Goal: Navigation & Orientation: Find specific page/section

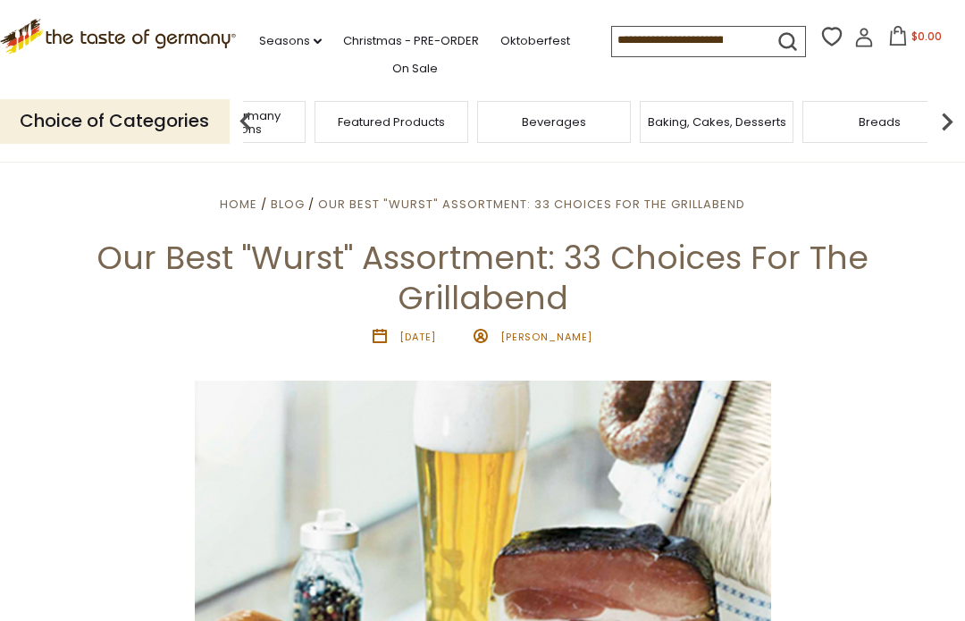
click at [300, 115] on span "Taste of Germany Collections" at bounding box center [228, 122] width 143 height 27
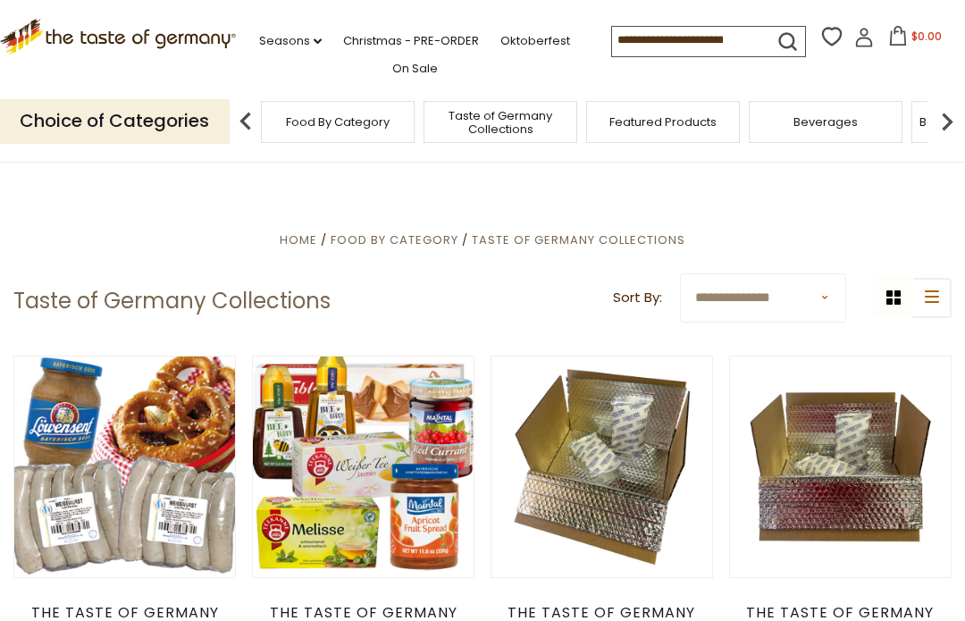
click at [246, 109] on img at bounding box center [246, 122] width 36 height 36
click at [105, 111] on p "Choice of Categories" at bounding box center [115, 121] width 230 height 44
click at [958, 113] on img at bounding box center [947, 122] width 36 height 36
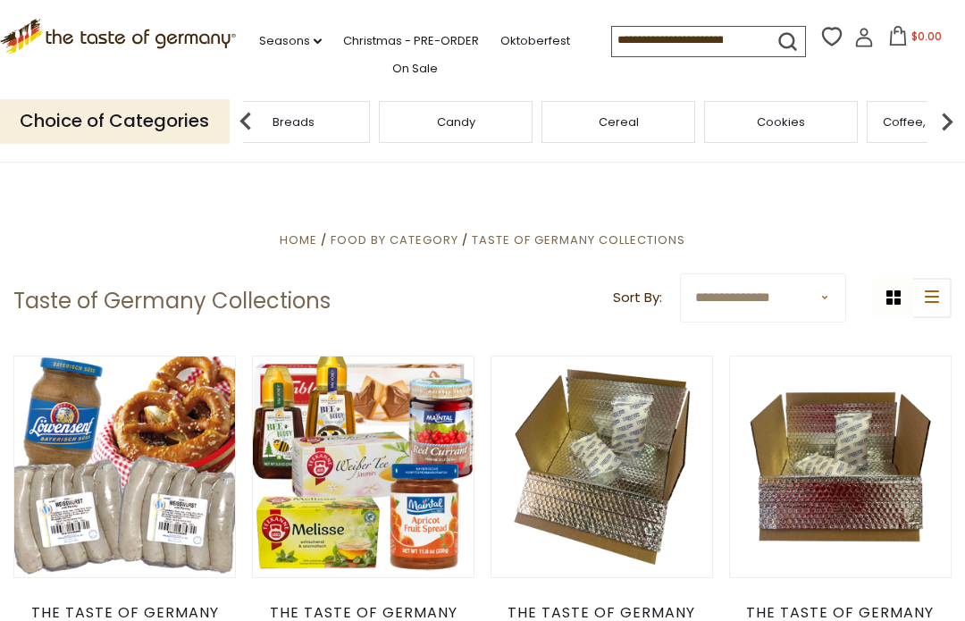
click at [952, 111] on img at bounding box center [947, 122] width 36 height 36
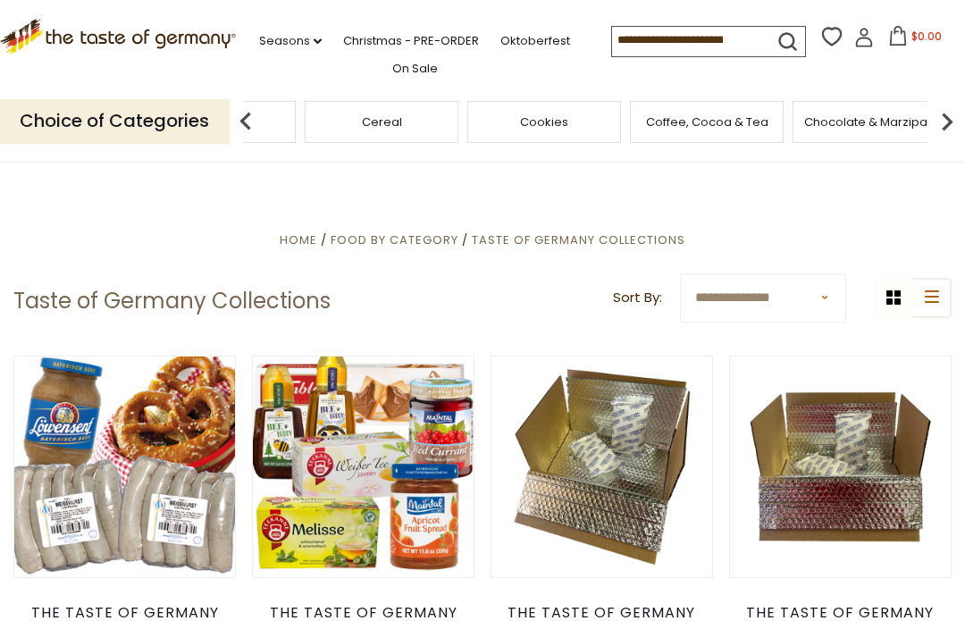
click at [954, 117] on img at bounding box center [947, 122] width 36 height 36
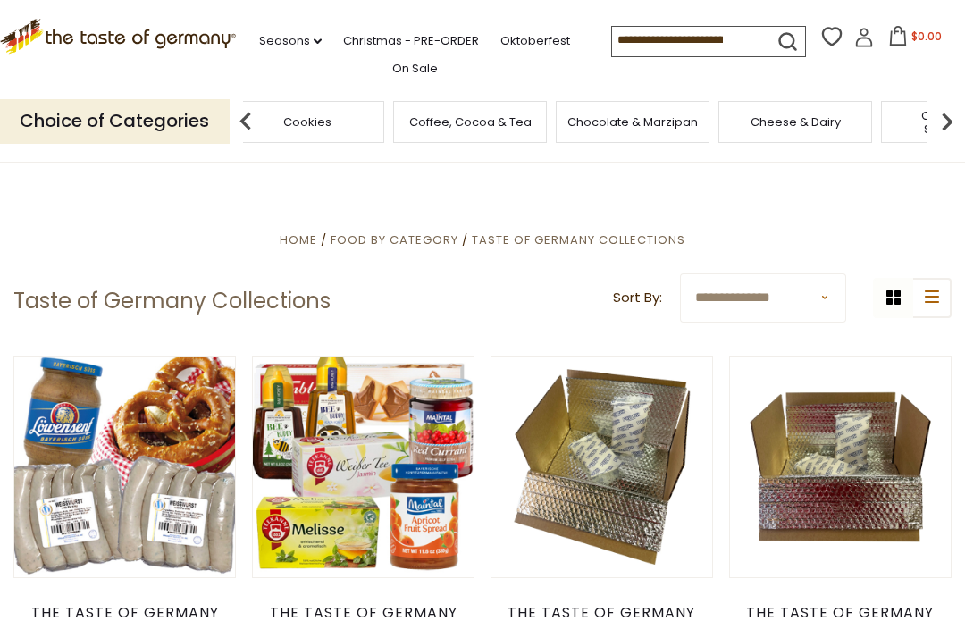
click at [953, 118] on img at bounding box center [947, 122] width 36 height 36
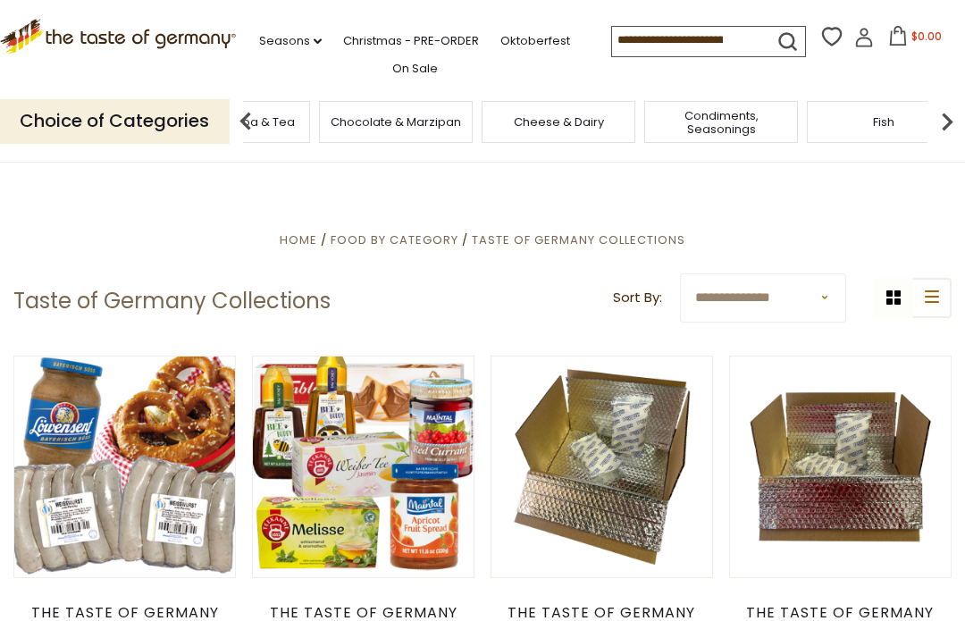
click at [955, 107] on img at bounding box center [947, 122] width 36 height 36
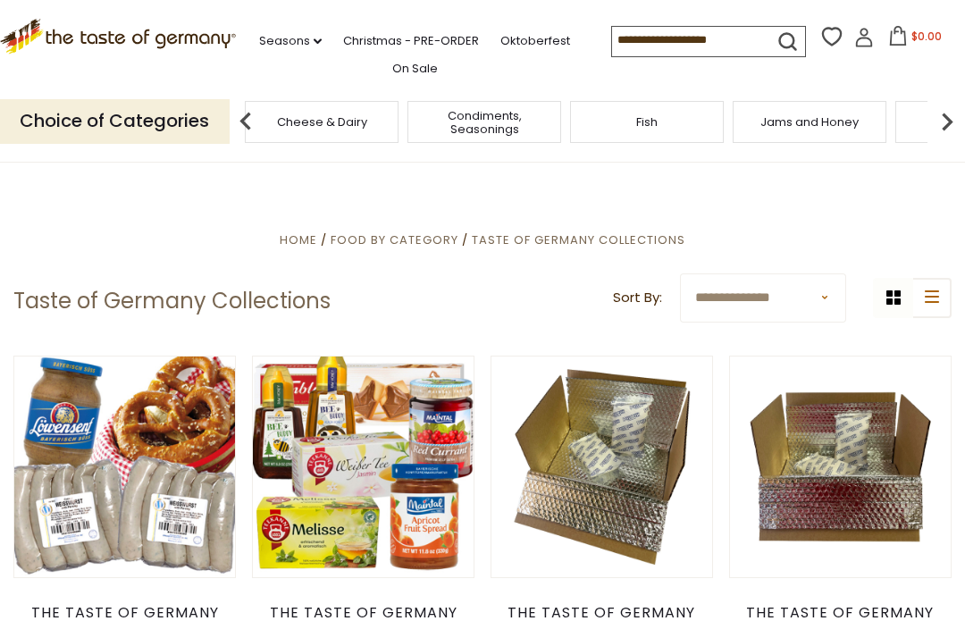
click at [957, 113] on img at bounding box center [947, 122] width 36 height 36
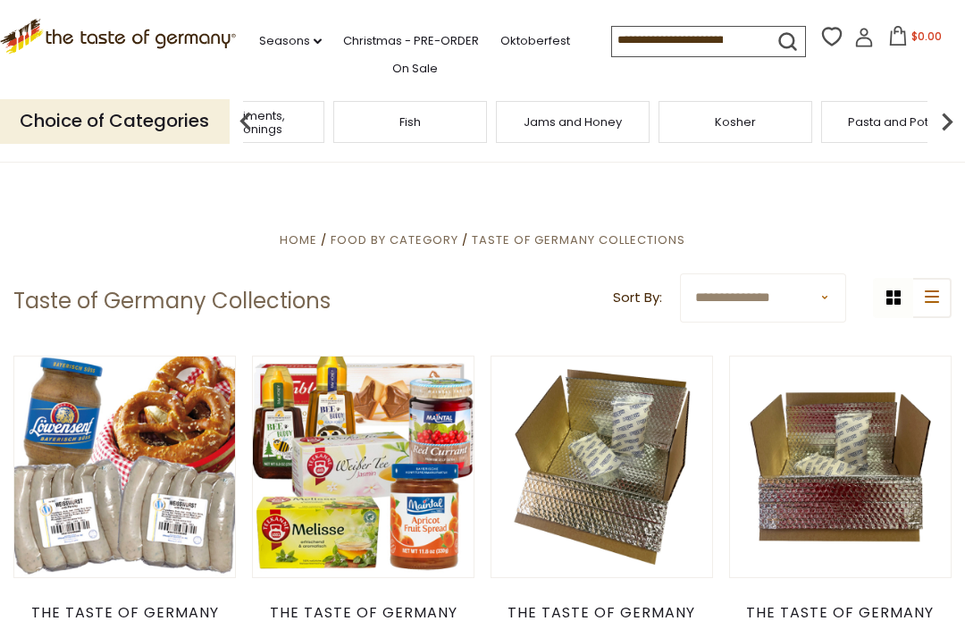
click at [953, 114] on img at bounding box center [947, 122] width 36 height 36
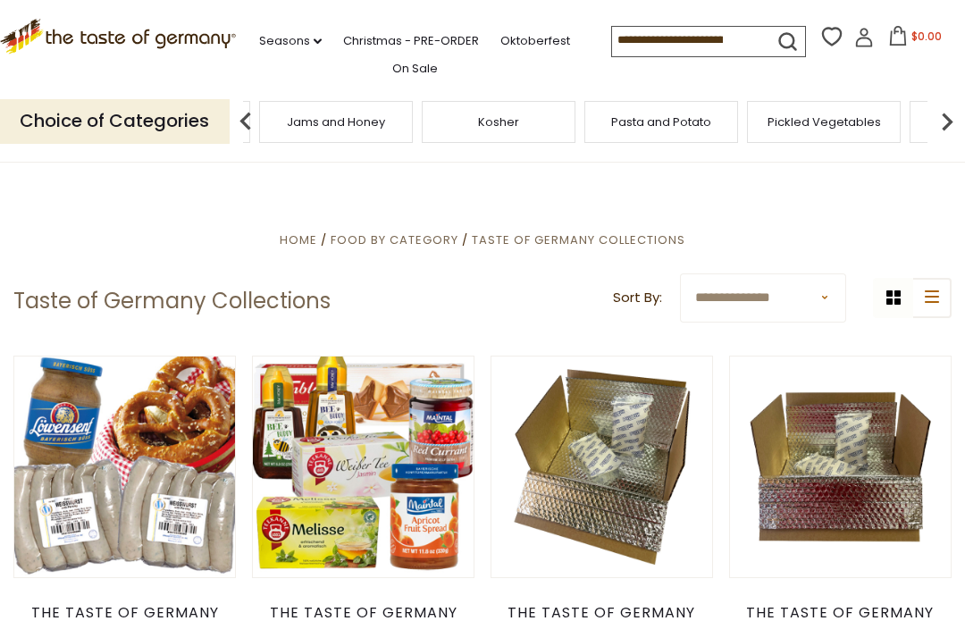
click at [946, 117] on img at bounding box center [947, 122] width 36 height 36
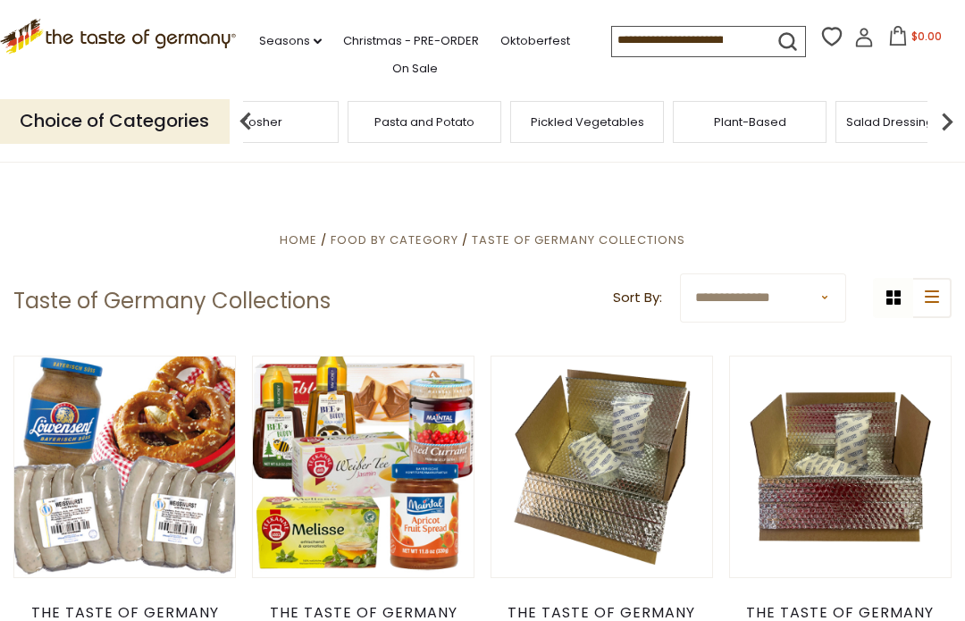
click at [952, 113] on img at bounding box center [947, 122] width 36 height 36
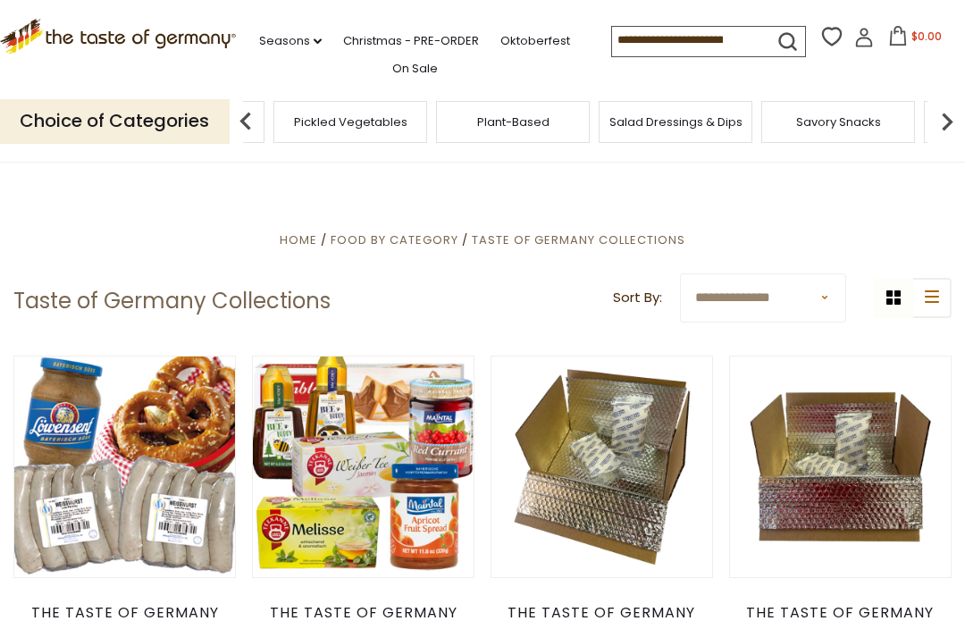
click at [954, 107] on img at bounding box center [947, 122] width 36 height 36
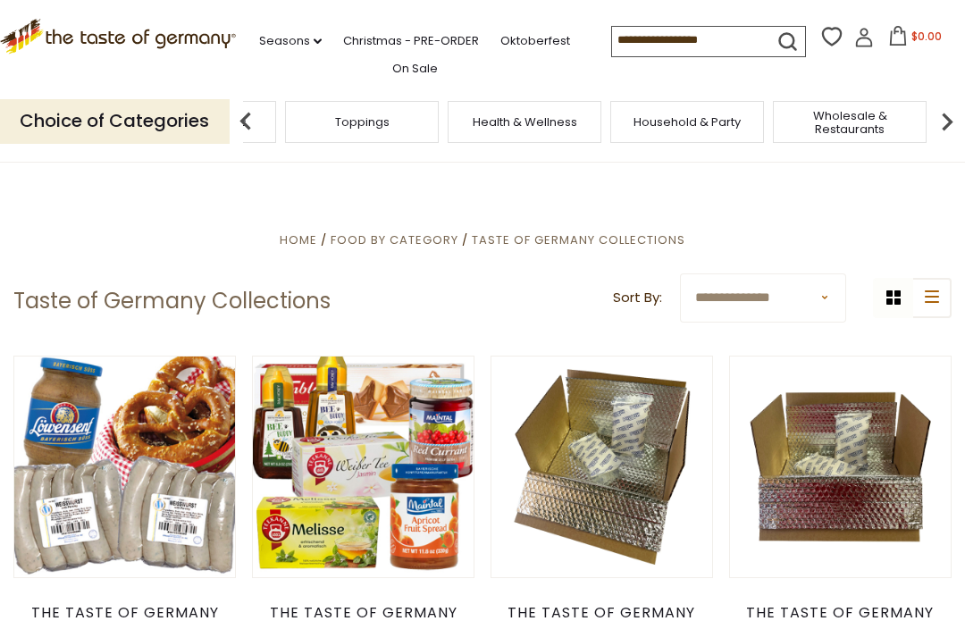
click at [250, 112] on img at bounding box center [246, 122] width 36 height 36
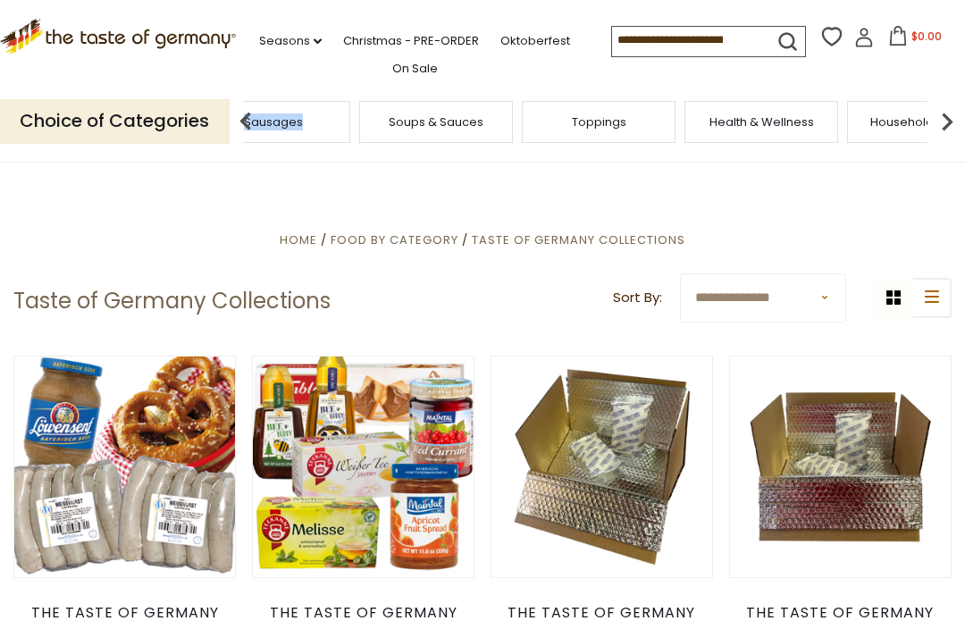
click at [254, 109] on img at bounding box center [246, 122] width 36 height 36
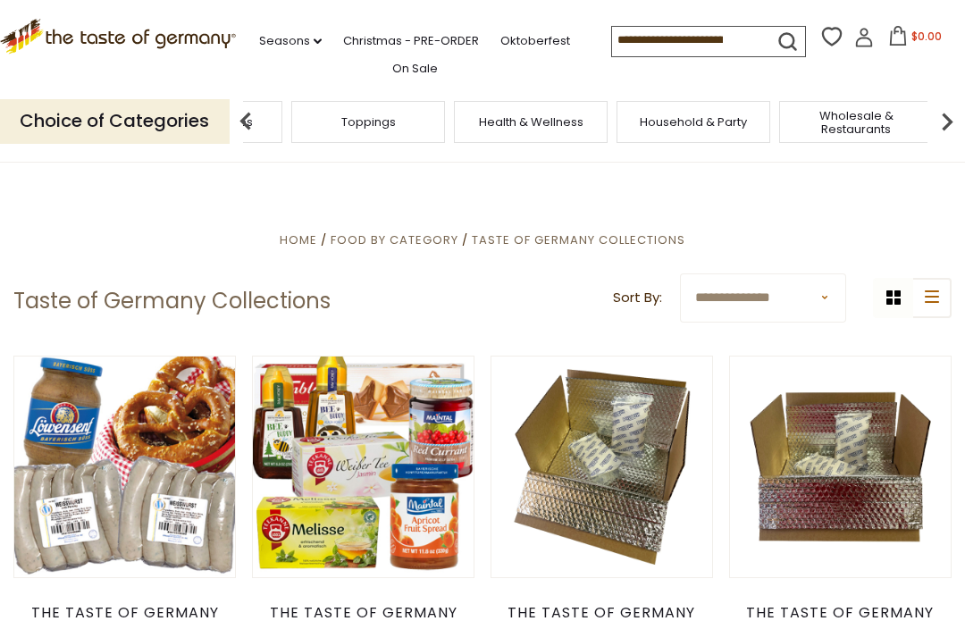
click at [282, 119] on div "Soups & Sauces" at bounding box center [206, 122] width 154 height 42
click at [252, 119] on img at bounding box center [246, 122] width 36 height 36
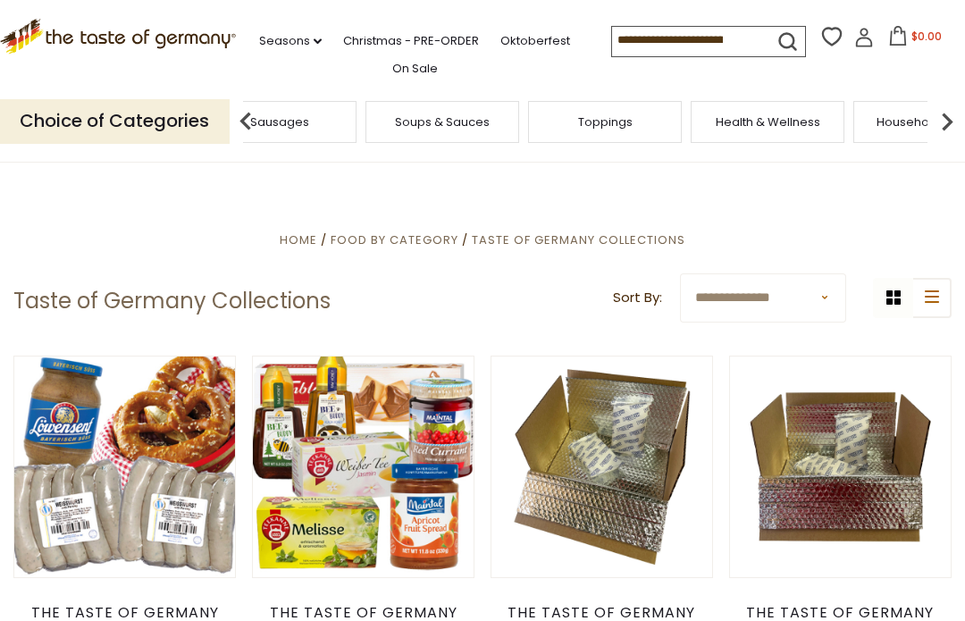
click at [297, 239] on span "Home" at bounding box center [299, 239] width 38 height 17
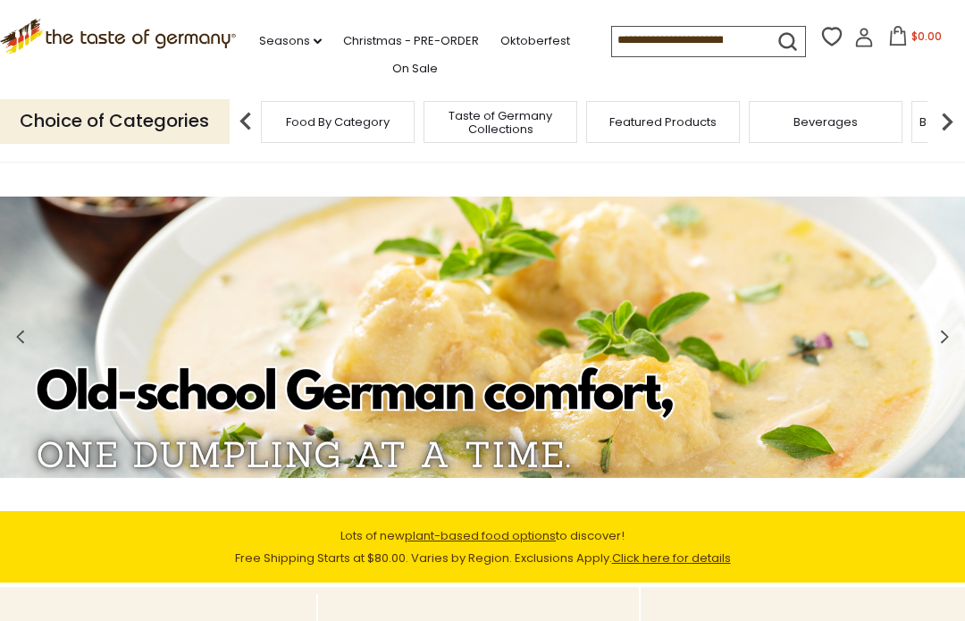
click at [961, 115] on img at bounding box center [947, 122] width 36 height 36
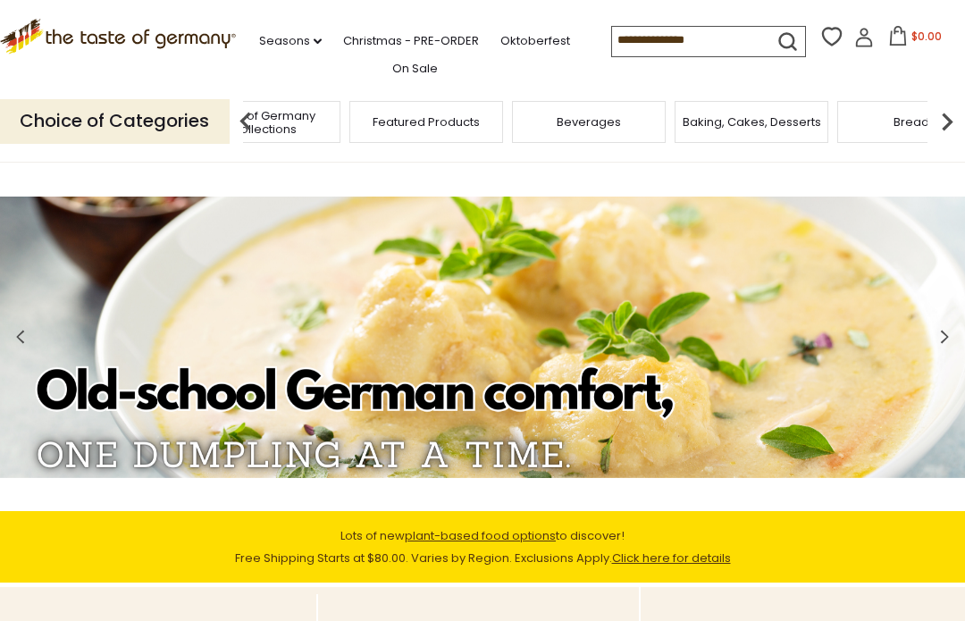
click at [956, 113] on img at bounding box center [947, 122] width 36 height 36
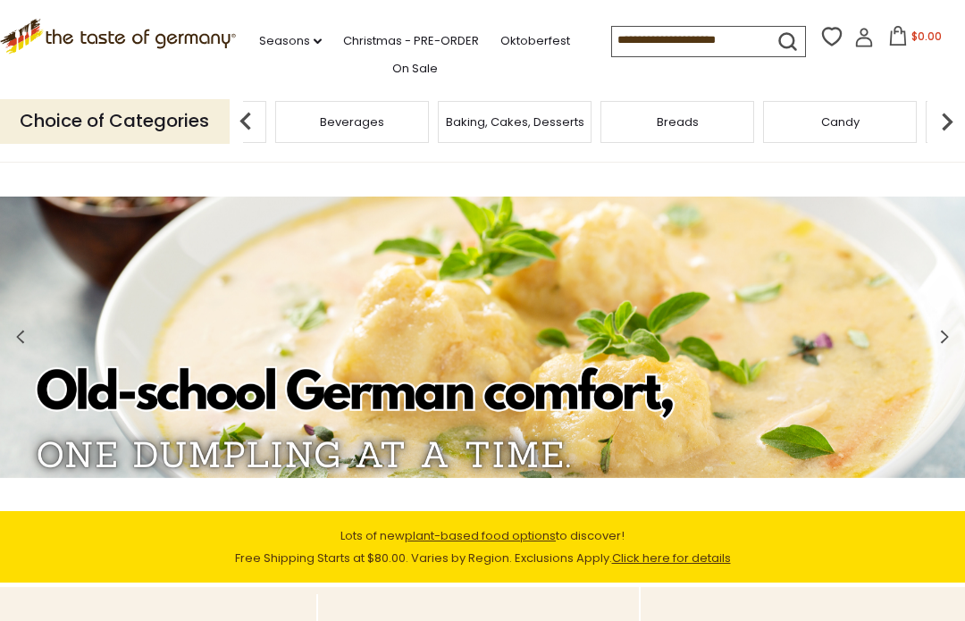
click at [956, 112] on img at bounding box center [947, 122] width 36 height 36
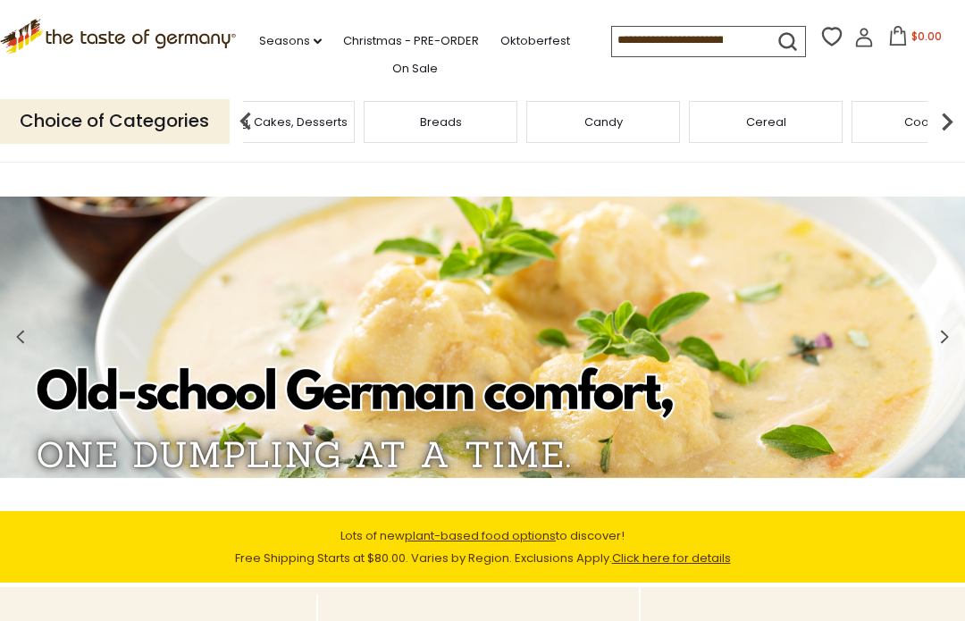
click at [962, 115] on img at bounding box center [947, 122] width 36 height 36
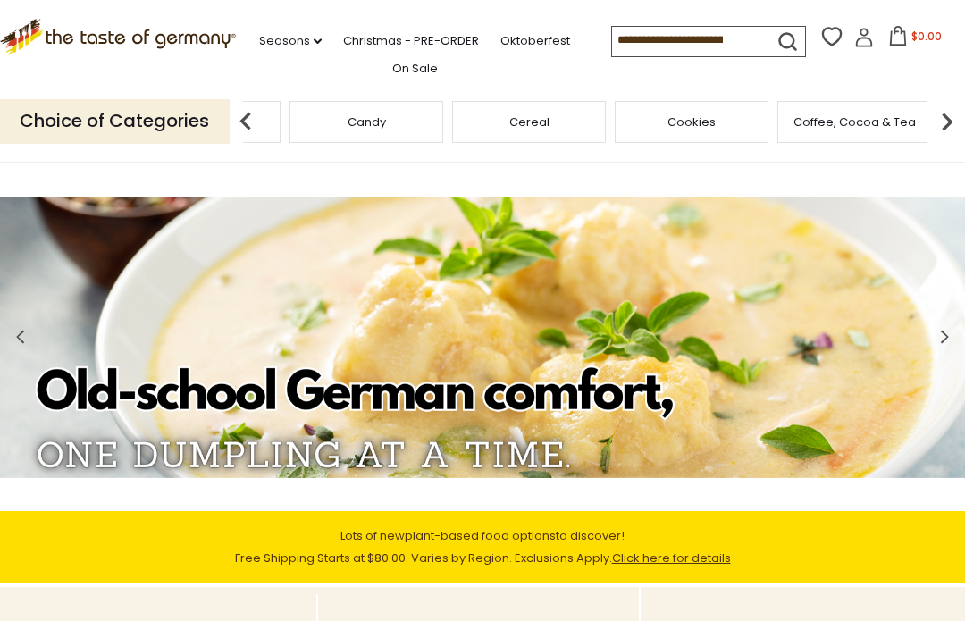
click at [960, 119] on img at bounding box center [947, 122] width 36 height 36
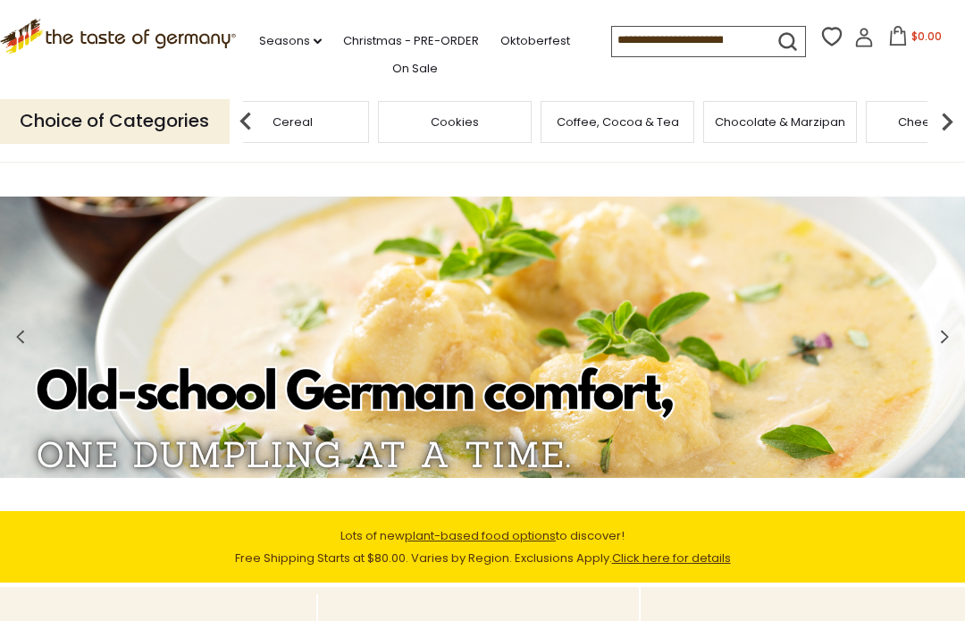
click at [960, 120] on img at bounding box center [947, 122] width 36 height 36
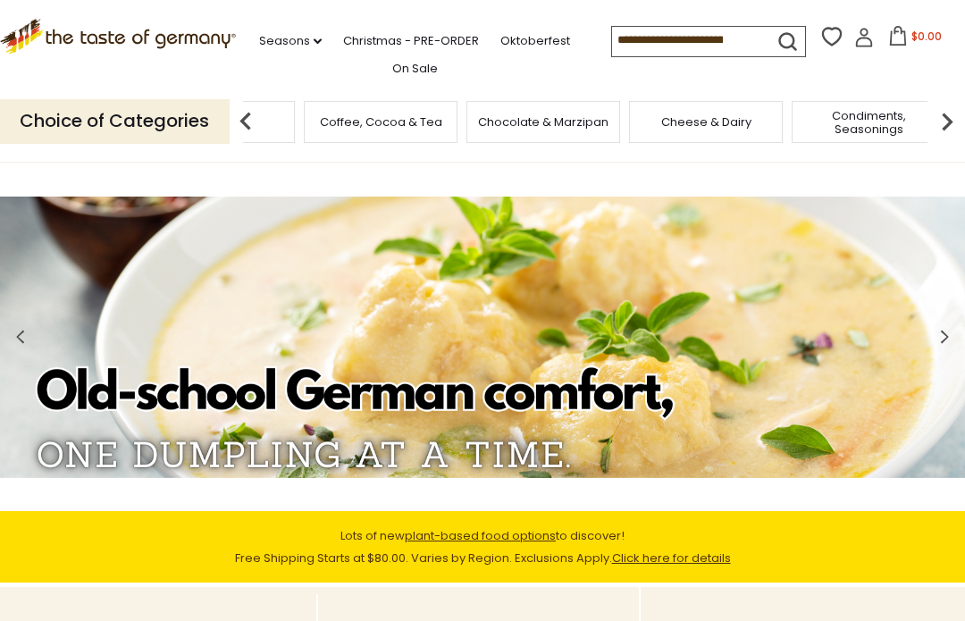
click at [960, 121] on img at bounding box center [947, 122] width 36 height 36
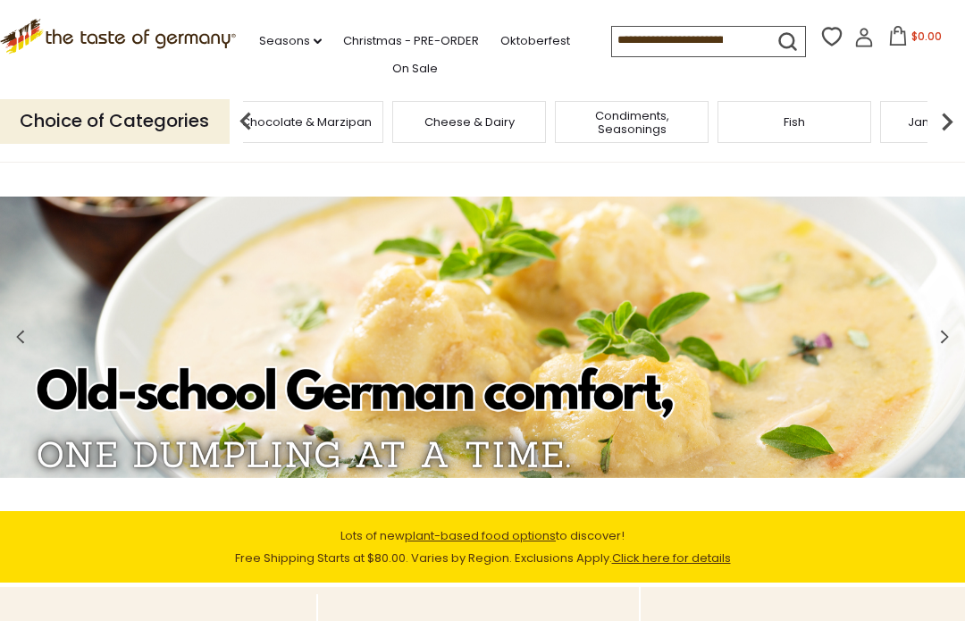
click at [960, 121] on img at bounding box center [947, 122] width 36 height 36
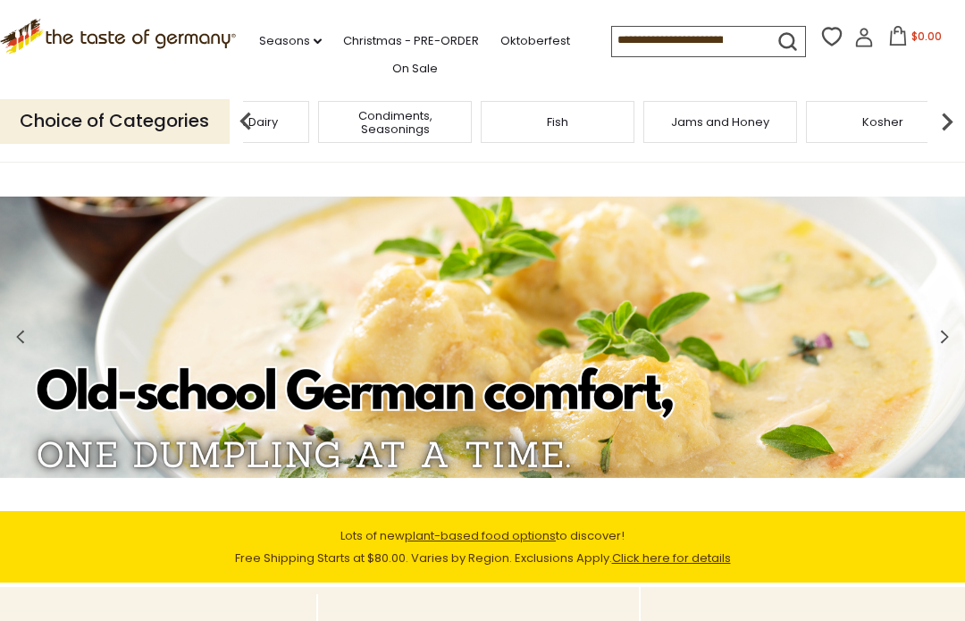
click at [960, 122] on img at bounding box center [947, 122] width 36 height 36
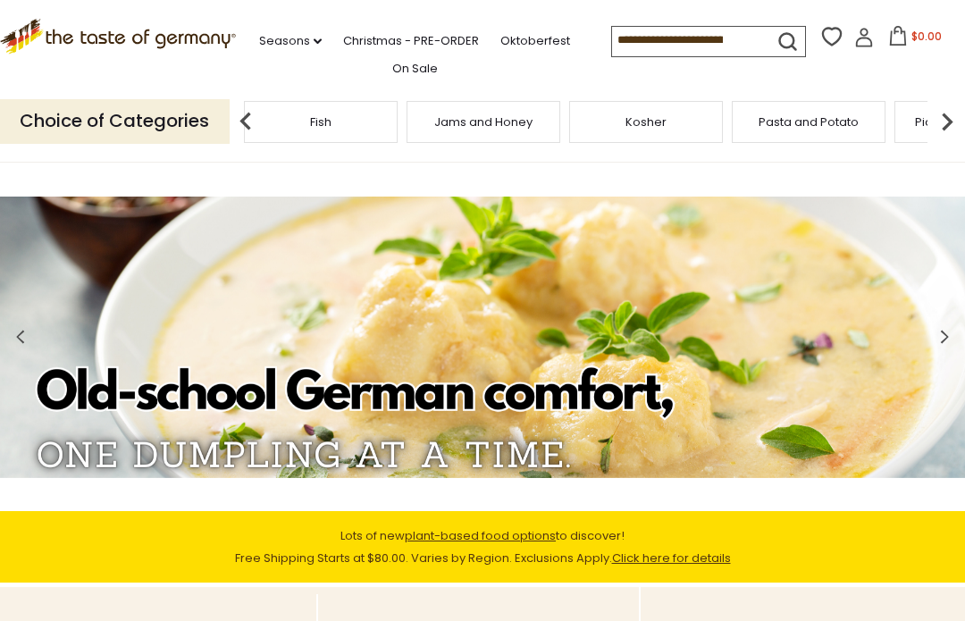
click at [958, 113] on img at bounding box center [947, 122] width 36 height 36
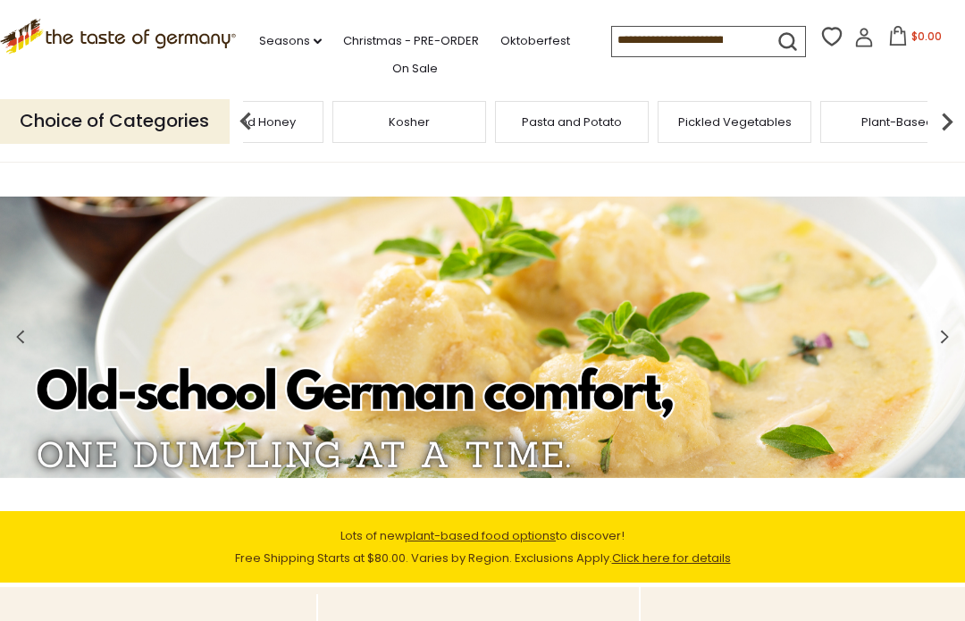
click at [960, 112] on img at bounding box center [947, 122] width 36 height 36
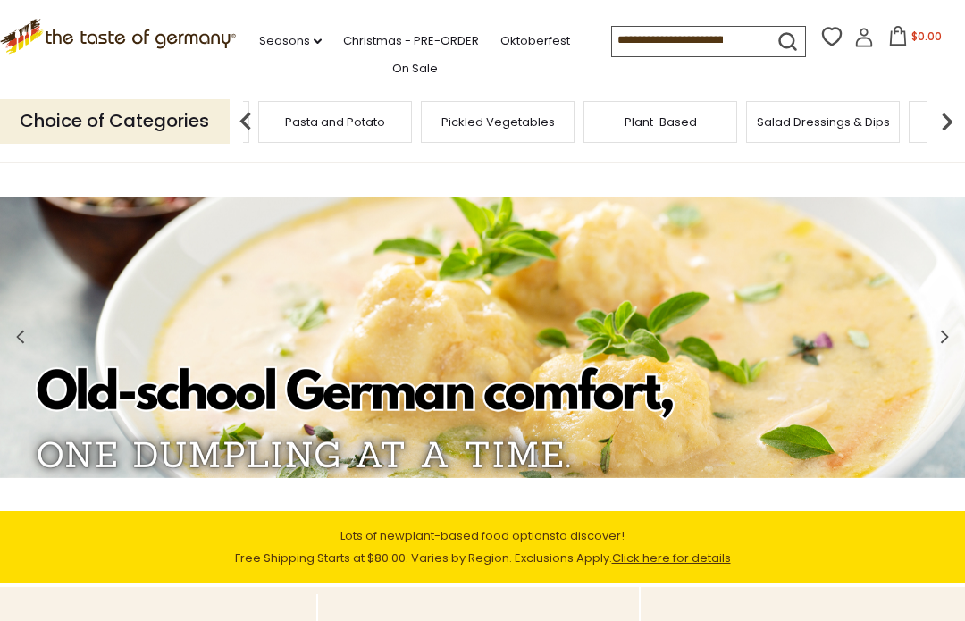
click at [961, 111] on img at bounding box center [947, 122] width 36 height 36
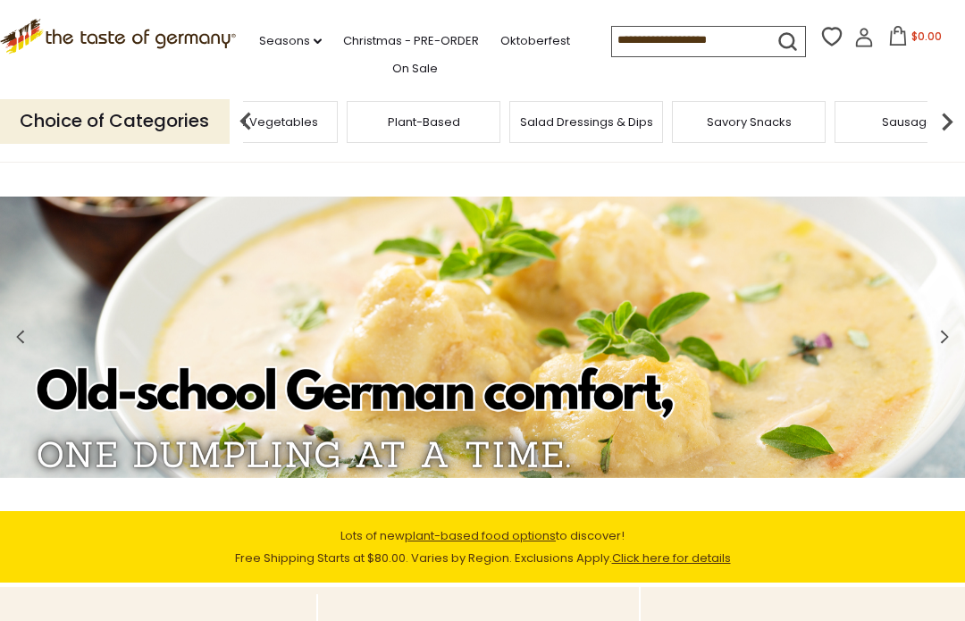
click at [960, 114] on img at bounding box center [947, 122] width 36 height 36
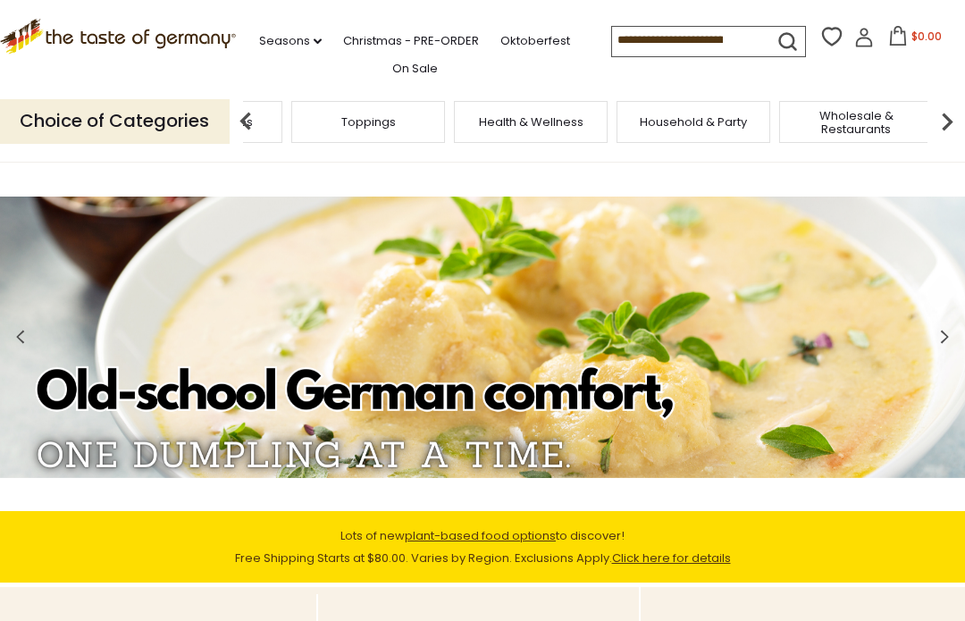
click at [673, 42] on input at bounding box center [687, 39] width 151 height 25
click at [713, 31] on input at bounding box center [687, 39] width 151 height 25
